Goal: Information Seeking & Learning: Learn about a topic

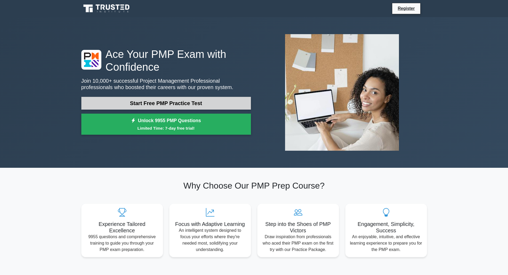
click at [180, 104] on link "Start Free PMP Practice Test" at bounding box center [166, 103] width 170 height 13
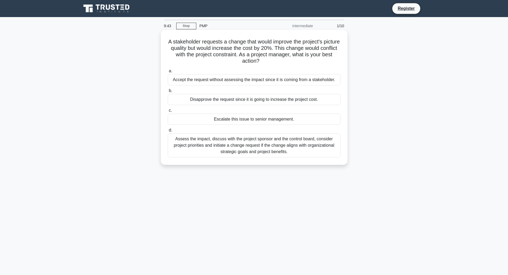
click at [257, 143] on div "Assess the impact, discuss with the project sponsor and the control board, cons…" at bounding box center [254, 145] width 173 height 24
click at [168, 132] on input "d. Assess the impact, discuss with the project sponsor and the control board, c…" at bounding box center [168, 130] width 0 height 3
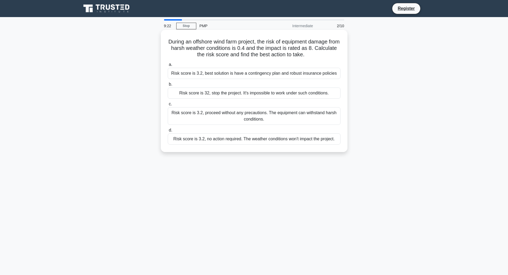
click at [279, 76] on div "Risk score is 3.2, best solution is have a contingency plan and robust insuranc…" at bounding box center [254, 73] width 173 height 11
click at [168, 66] on input "a. Risk score is 3.2, best solution is have a contingency plan and robust insur…" at bounding box center [168, 64] width 0 height 3
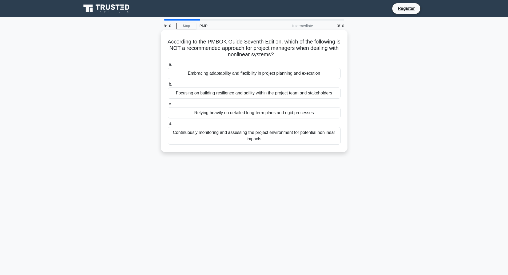
click at [267, 114] on div "Relying heavily on detailed long-term plans and rigid processes" at bounding box center [254, 112] width 173 height 11
click at [168, 106] on input "c. Relying heavily on detailed long-term plans and rigid processes" at bounding box center [168, 103] width 0 height 3
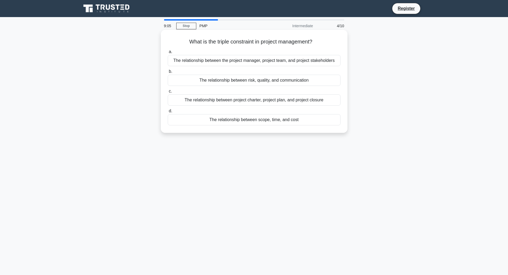
click at [259, 121] on div "The relationship between scope, time, and cost" at bounding box center [254, 119] width 173 height 11
click at [168, 113] on input "d. The relationship between scope, time, and cost" at bounding box center [168, 110] width 0 height 3
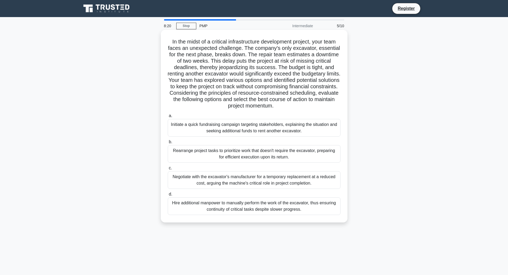
click at [217, 155] on div "Rearrange project tasks to prioritize work that doesn't require the excavator, …" at bounding box center [254, 154] width 173 height 18
click at [168, 144] on input "b. Rearrange project tasks to prioritize work that doesn't require the excavato…" at bounding box center [168, 141] width 0 height 3
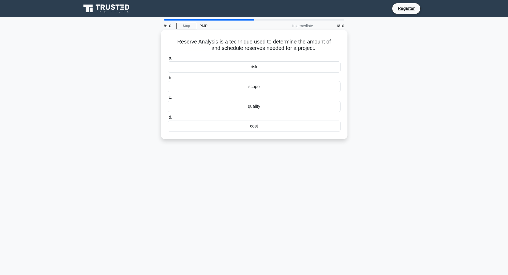
click at [235, 126] on div "cost" at bounding box center [254, 126] width 173 height 11
click at [168, 119] on input "d. cost" at bounding box center [168, 117] width 0 height 3
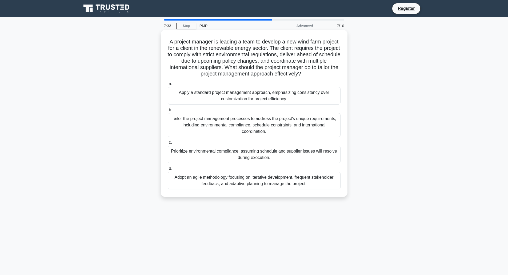
click at [233, 128] on div "Tailor the project management processes to address the project's unique require…" at bounding box center [254, 125] width 173 height 24
click at [168, 112] on input "b. Tailor the project management processes to address the project's unique requ…" at bounding box center [168, 109] width 0 height 3
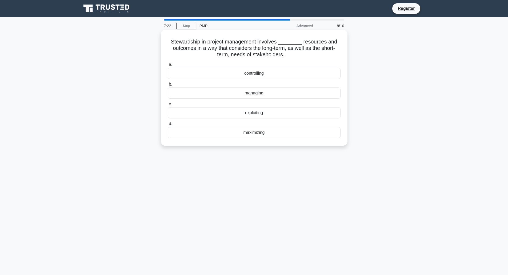
click at [248, 134] on div "maximizing" at bounding box center [254, 132] width 173 height 11
click at [168, 126] on input "d. maximizing" at bounding box center [168, 123] width 0 height 3
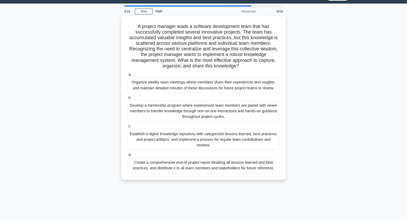
scroll to position [13, 0]
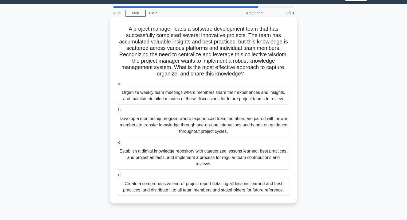
click at [263, 159] on div "Establish a digital knowledge repository with categorized lessons learned, best…" at bounding box center [203, 158] width 173 height 24
click at [117, 144] on input "c. Establish a digital knowledge repository with categorized lessons learned, b…" at bounding box center [117, 142] width 0 height 3
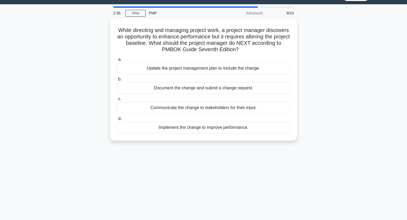
scroll to position [0, 0]
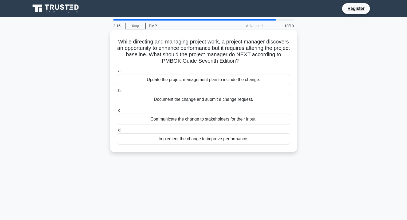
click at [236, 104] on div "Document the change and submit a change request." at bounding box center [203, 99] width 173 height 11
click at [117, 93] on input "b. Document the change and submit a change request." at bounding box center [117, 90] width 0 height 3
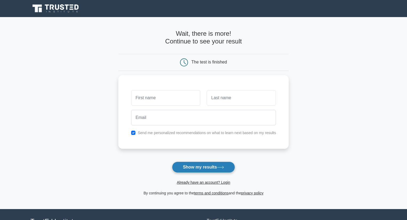
click at [207, 166] on button "Show my results" at bounding box center [203, 167] width 63 height 11
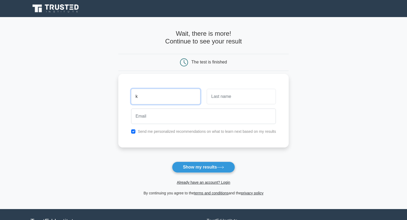
type input "k"
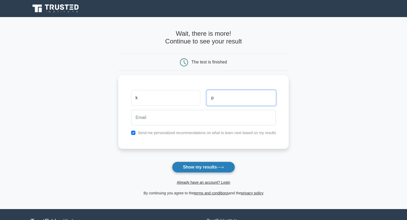
type input "p"
click at [207, 171] on button "Show my results" at bounding box center [203, 167] width 63 height 11
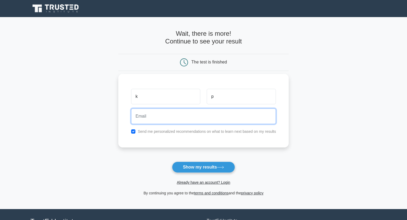
click at [196, 115] on input "email" at bounding box center [203, 116] width 145 height 15
type input "john"
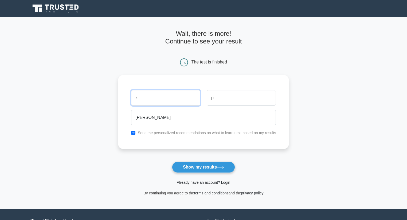
drag, startPoint x: 144, startPoint y: 92, endPoint x: 118, endPoint y: 90, distance: 25.4
click at [118, 90] on main "Wait, there is more! Continue to see your result The test is finished k p john" at bounding box center [203, 113] width 407 height 192
type input "john"
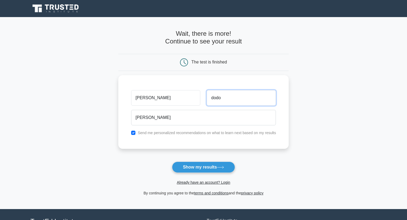
type input "dodo"
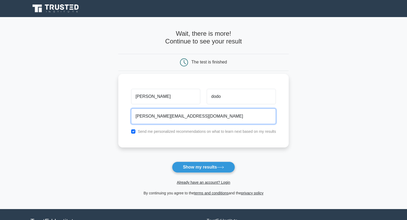
type input "john@gmail.com"
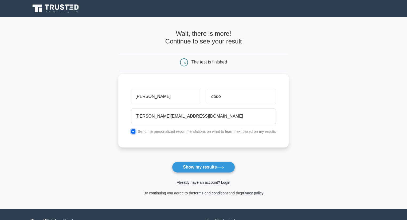
click at [132, 132] on input "checkbox" at bounding box center [133, 131] width 4 height 4
checkbox input "false"
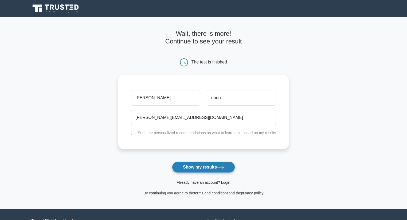
click at [187, 169] on button "Show my results" at bounding box center [203, 167] width 63 height 11
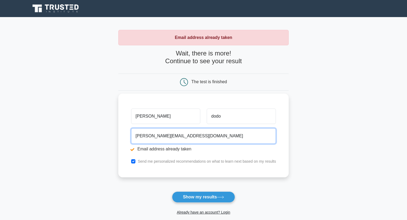
click at [146, 137] on input "john@gmail.com" at bounding box center [203, 135] width 145 height 15
type input "johndodo@gmail.com"
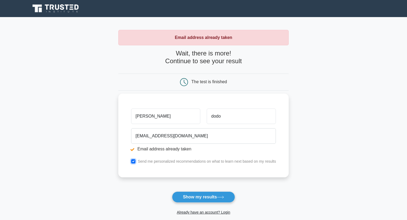
click at [134, 163] on input "checkbox" at bounding box center [133, 161] width 4 height 4
checkbox input "false"
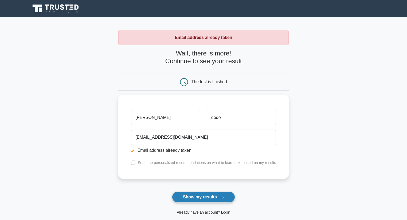
click at [197, 200] on button "Show my results" at bounding box center [203, 197] width 63 height 11
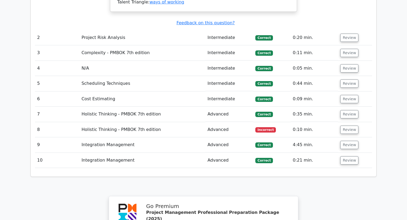
scroll to position [726, 0]
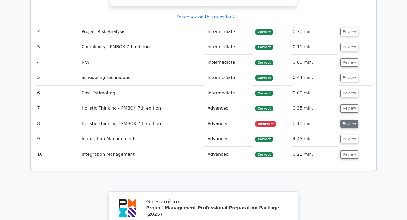
click at [351, 120] on button "Review" at bounding box center [349, 124] width 18 height 8
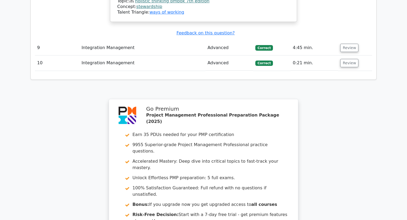
scroll to position [1153, 0]
